Goal: Information Seeking & Learning: Learn about a topic

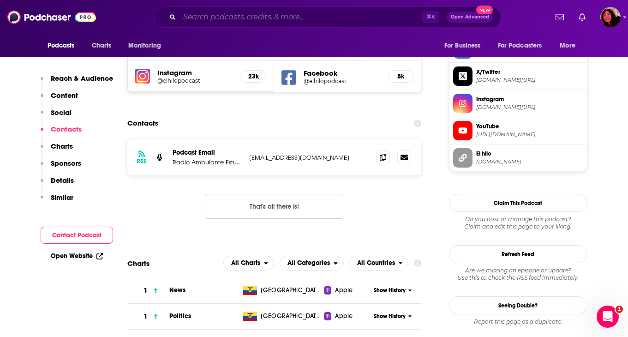
click at [218, 20] on input "Search podcasts, credits, & more..." at bounding box center [300, 17] width 243 height 15
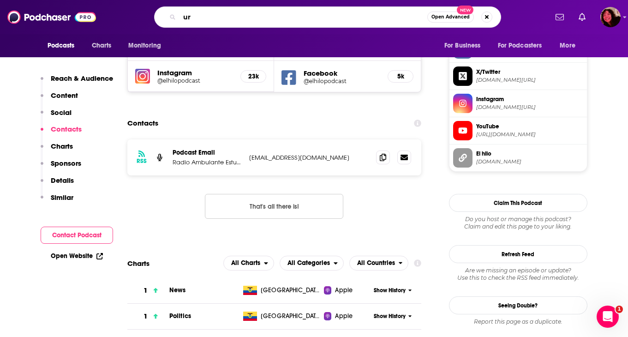
type input "u"
type input "buried bones"
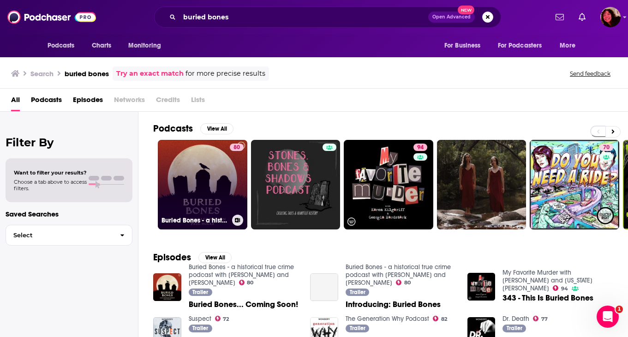
click at [197, 182] on link "80 Buried Bones - a historical true crime podcast with [PERSON_NAME] and [PERSO…" at bounding box center [202, 184] width 89 height 89
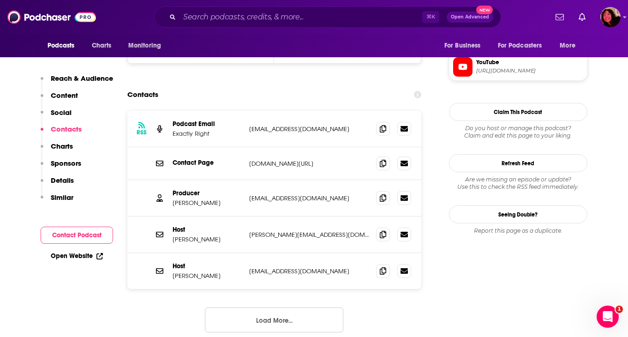
scroll to position [946, 0]
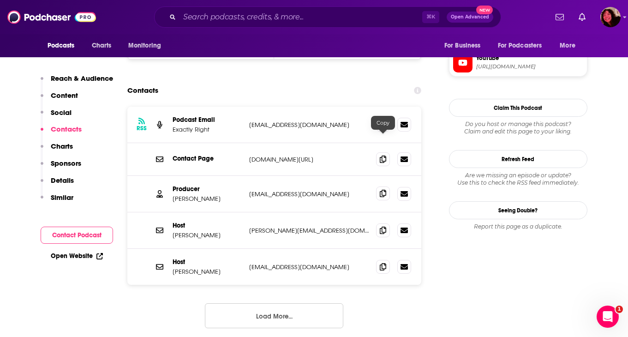
click at [383, 190] on icon at bounding box center [383, 193] width 6 height 7
click at [381, 226] on icon at bounding box center [383, 229] width 6 height 7
click at [379, 259] on span at bounding box center [383, 266] width 14 height 14
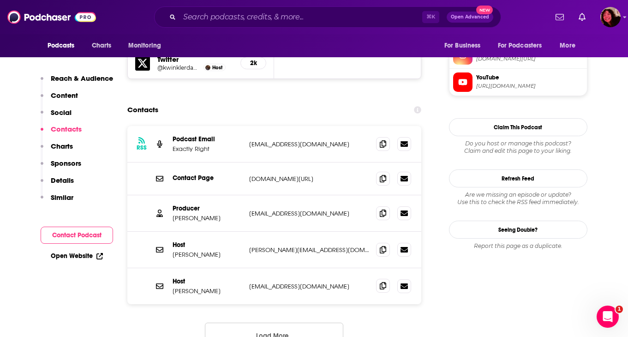
scroll to position [916, 0]
